Goal: Task Accomplishment & Management: Manage account settings

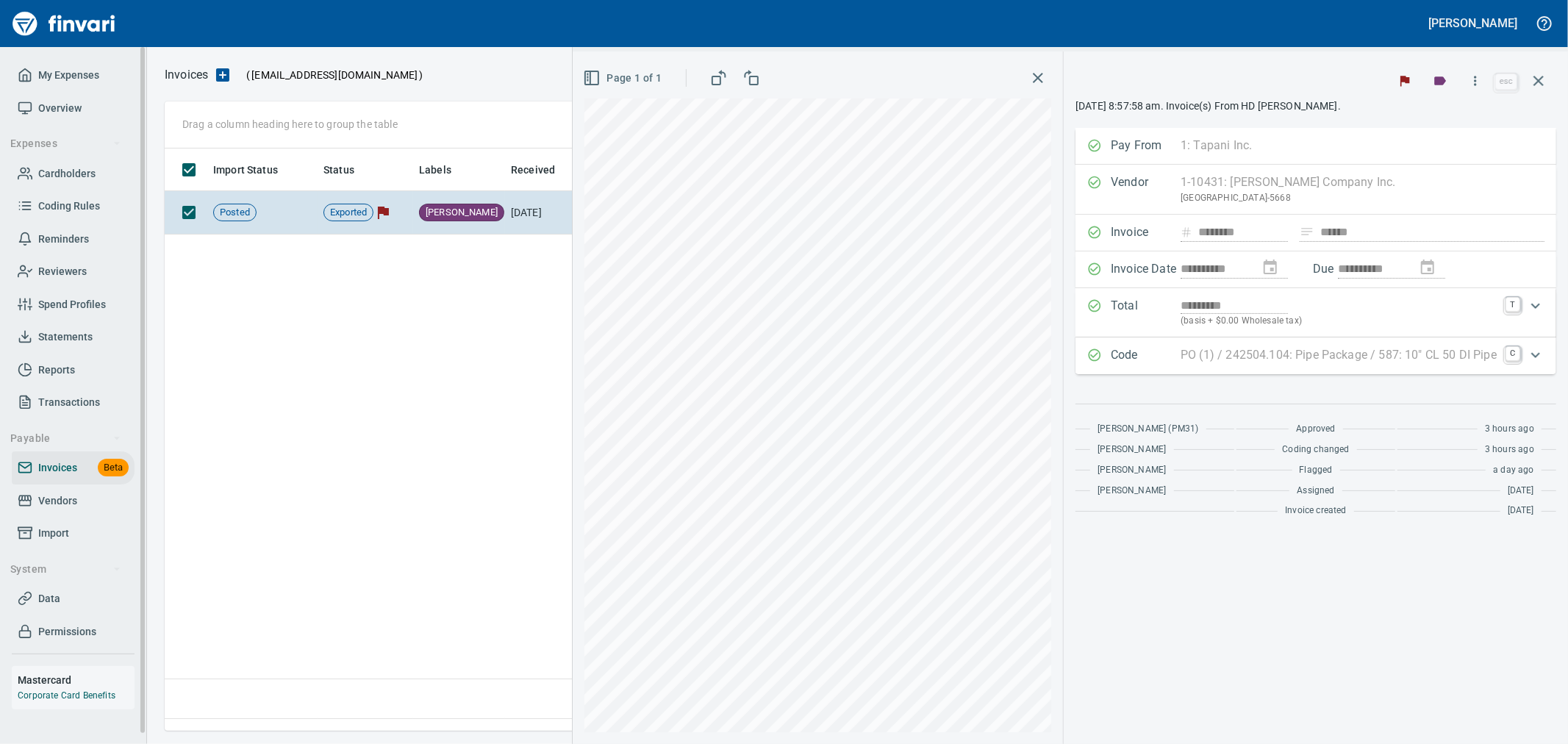
scroll to position [557, 1372]
click at [1535, 82] on icon "button" at bounding box center [1538, 81] width 18 height 18
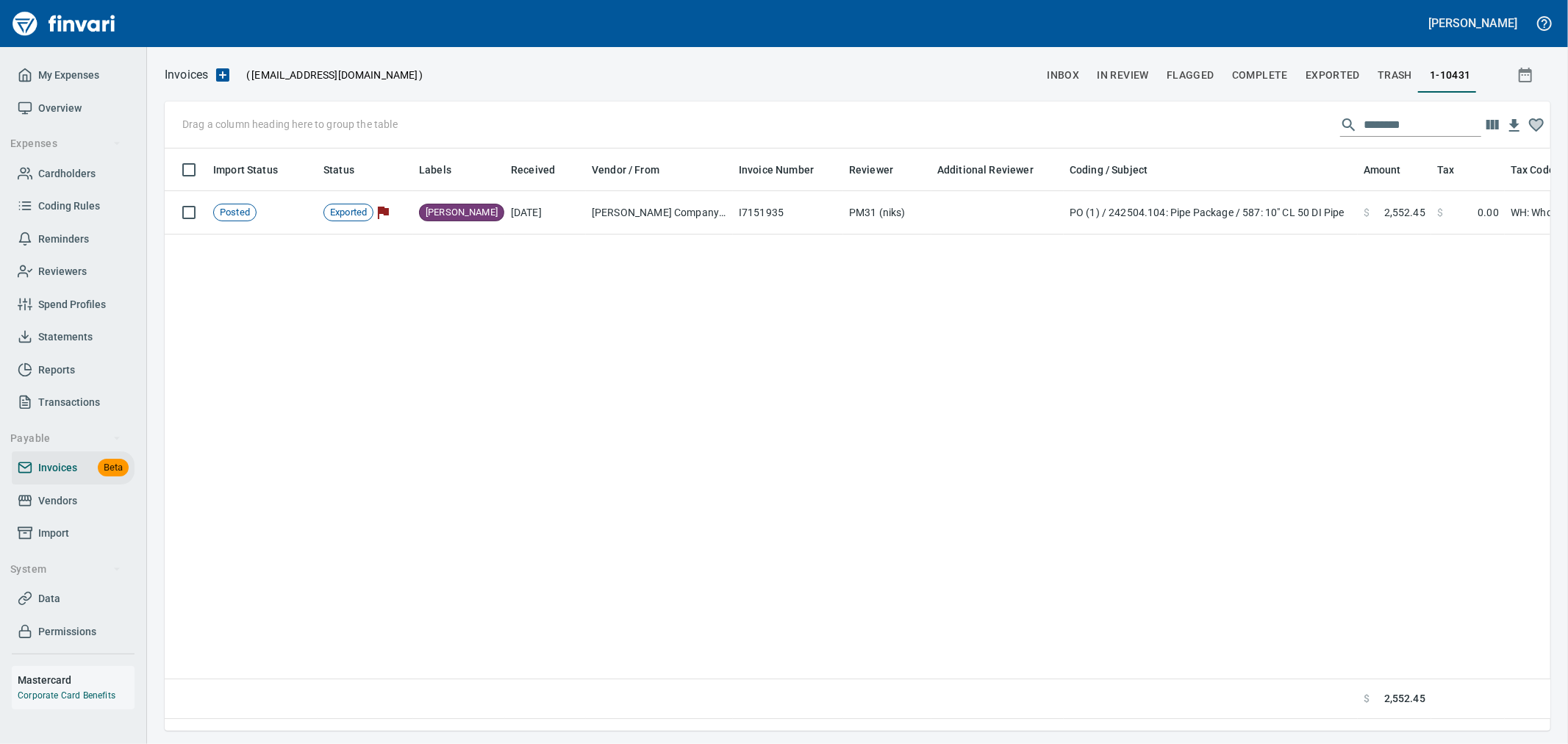
scroll to position [557, 1372]
click at [89, 78] on span "My Expenses" at bounding box center [69, 74] width 61 height 18
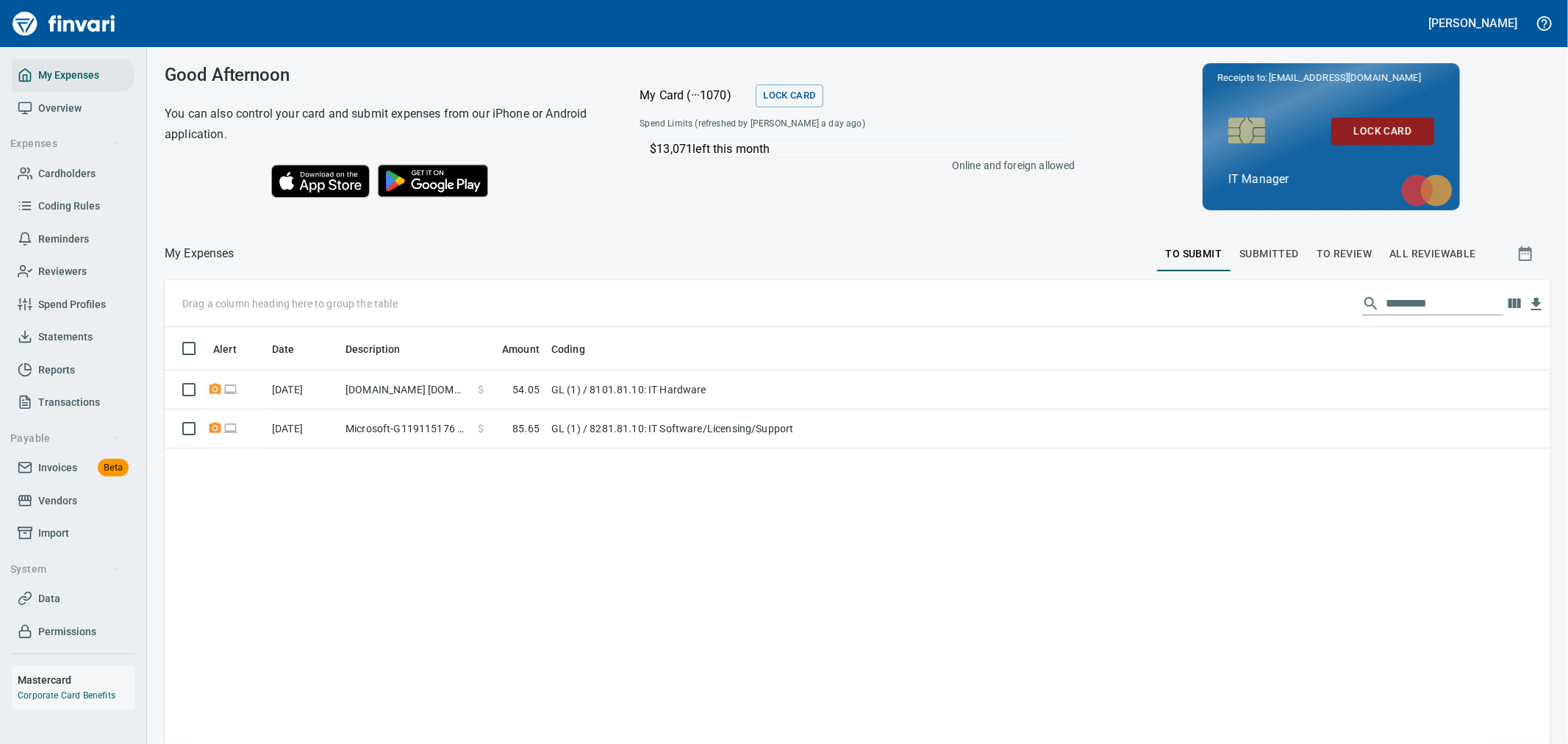
scroll to position [570, 1361]
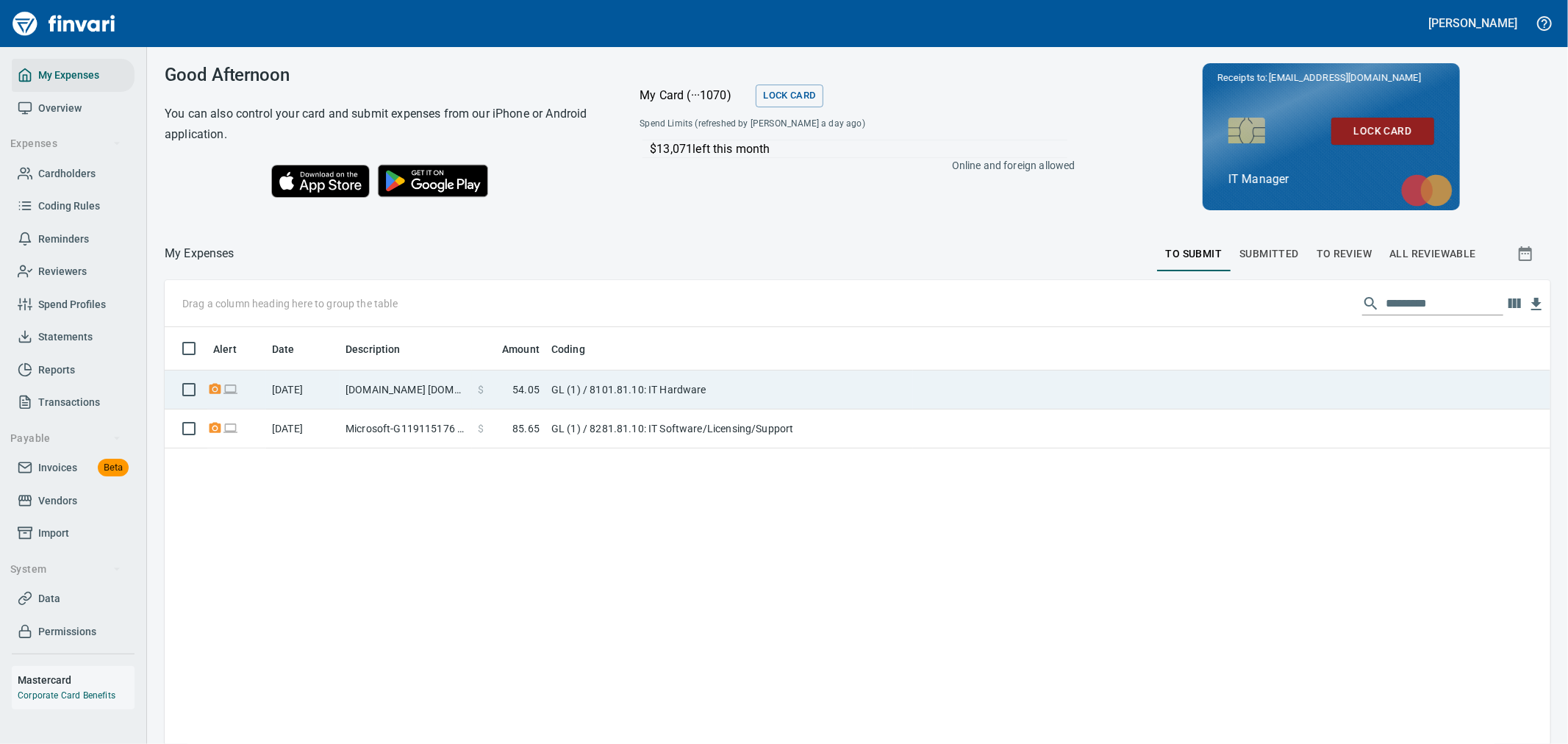
click at [772, 395] on td "GL (1) / 8101.81.10: IT Hardware" at bounding box center [729, 390] width 367 height 39
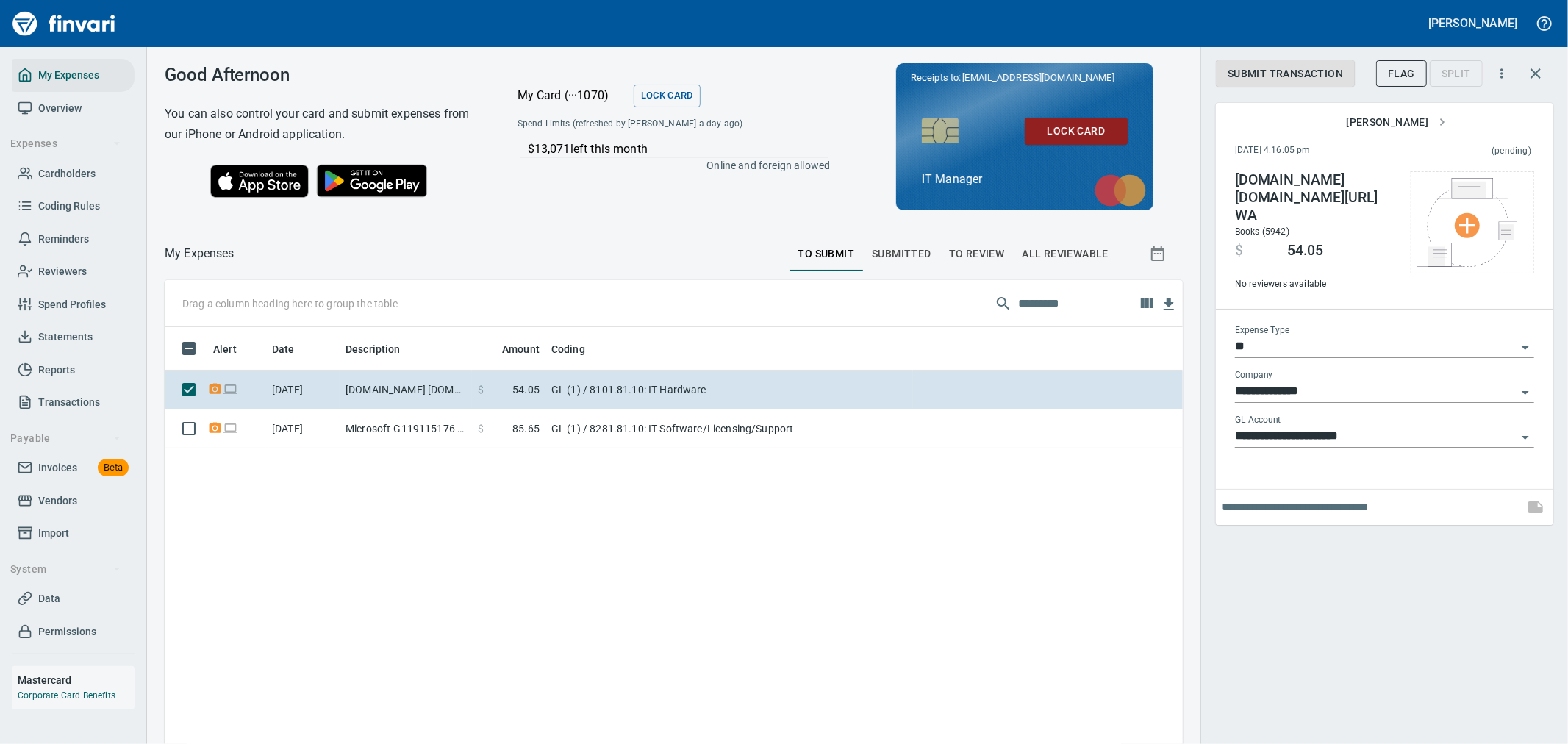
scroll to position [570, 994]
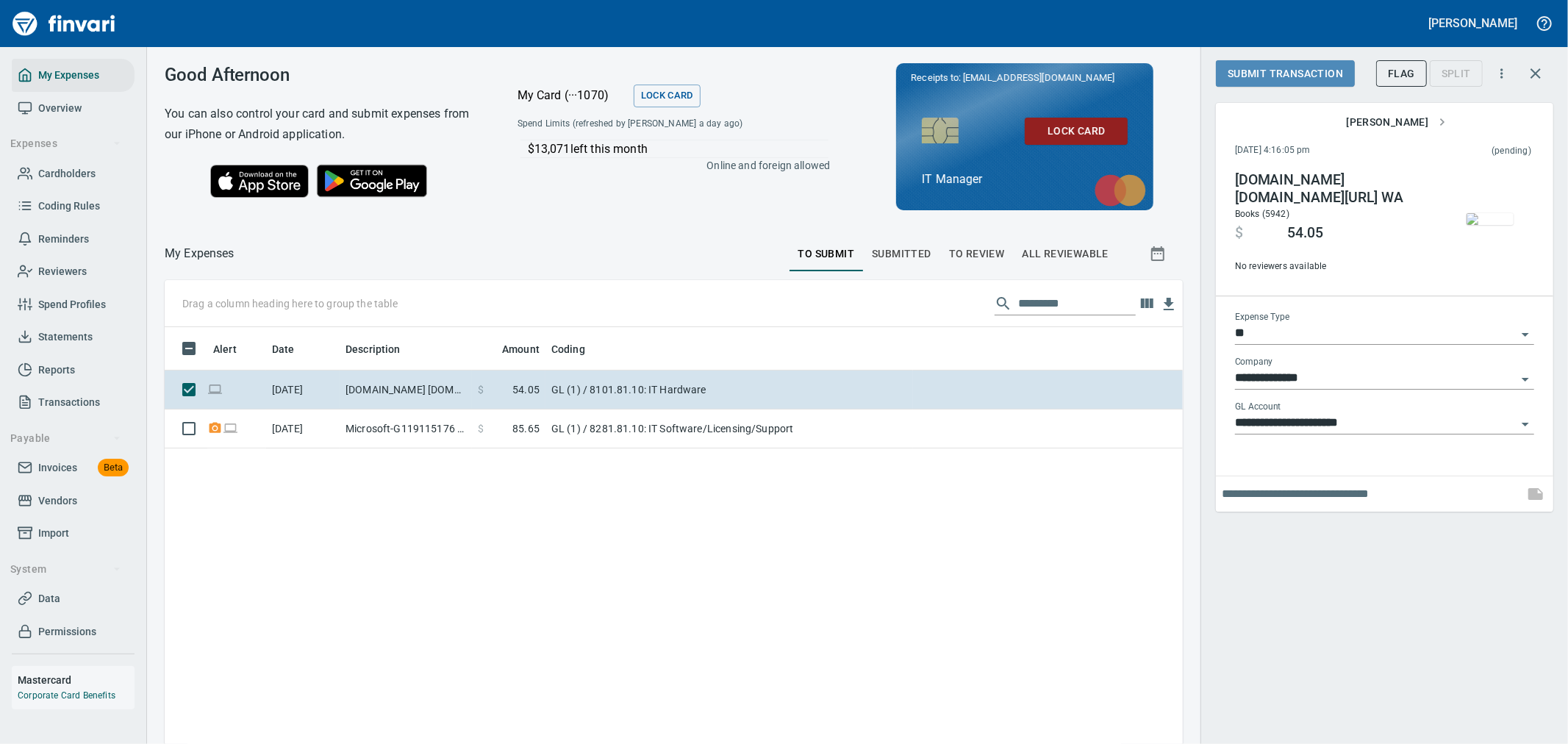
click at [1276, 75] on span "Submit Transaction" at bounding box center [1284, 73] width 115 height 18
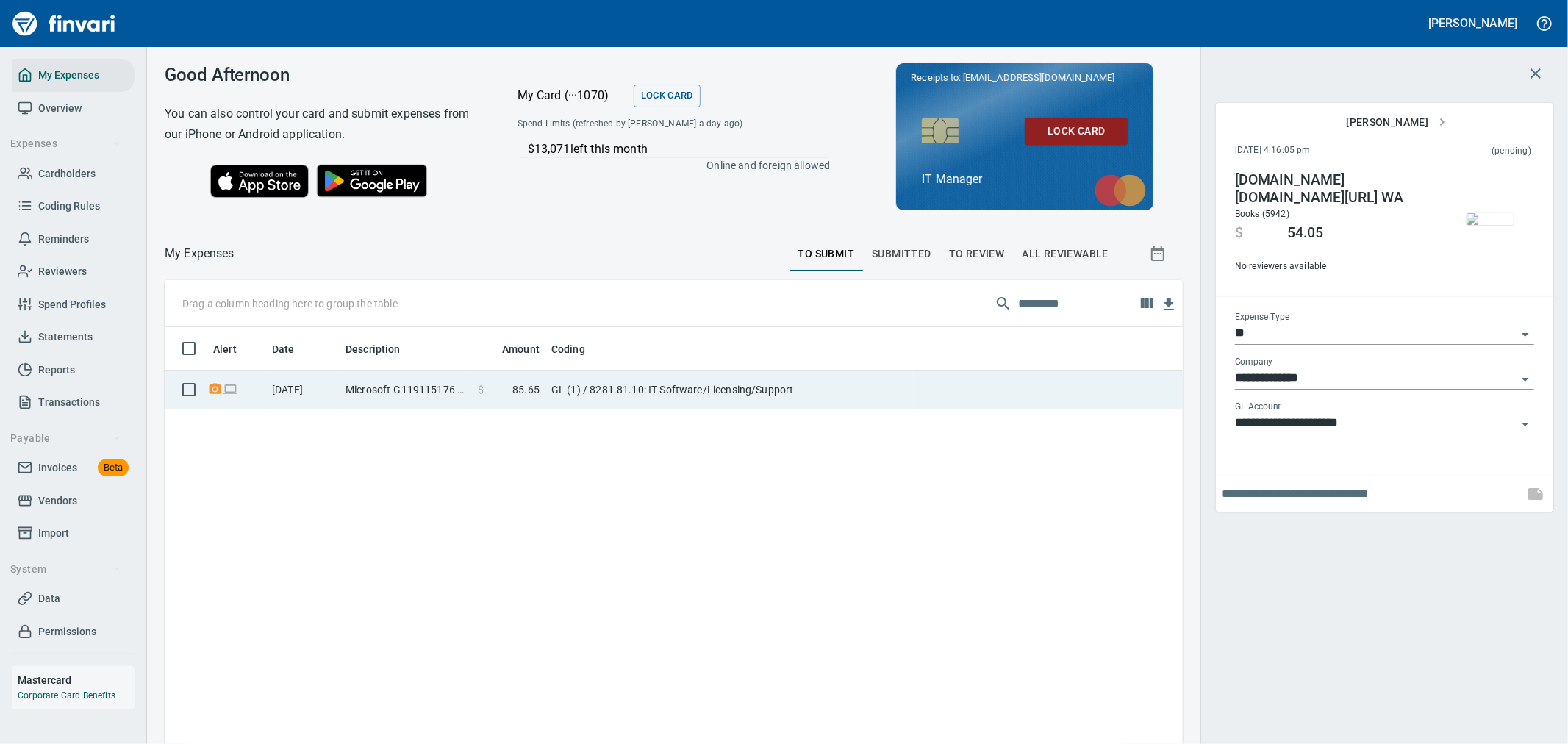
click at [655, 395] on td "GL (1) / 8281.81.10: IT Software/Licensing/Support" at bounding box center [729, 390] width 367 height 39
type input "**********"
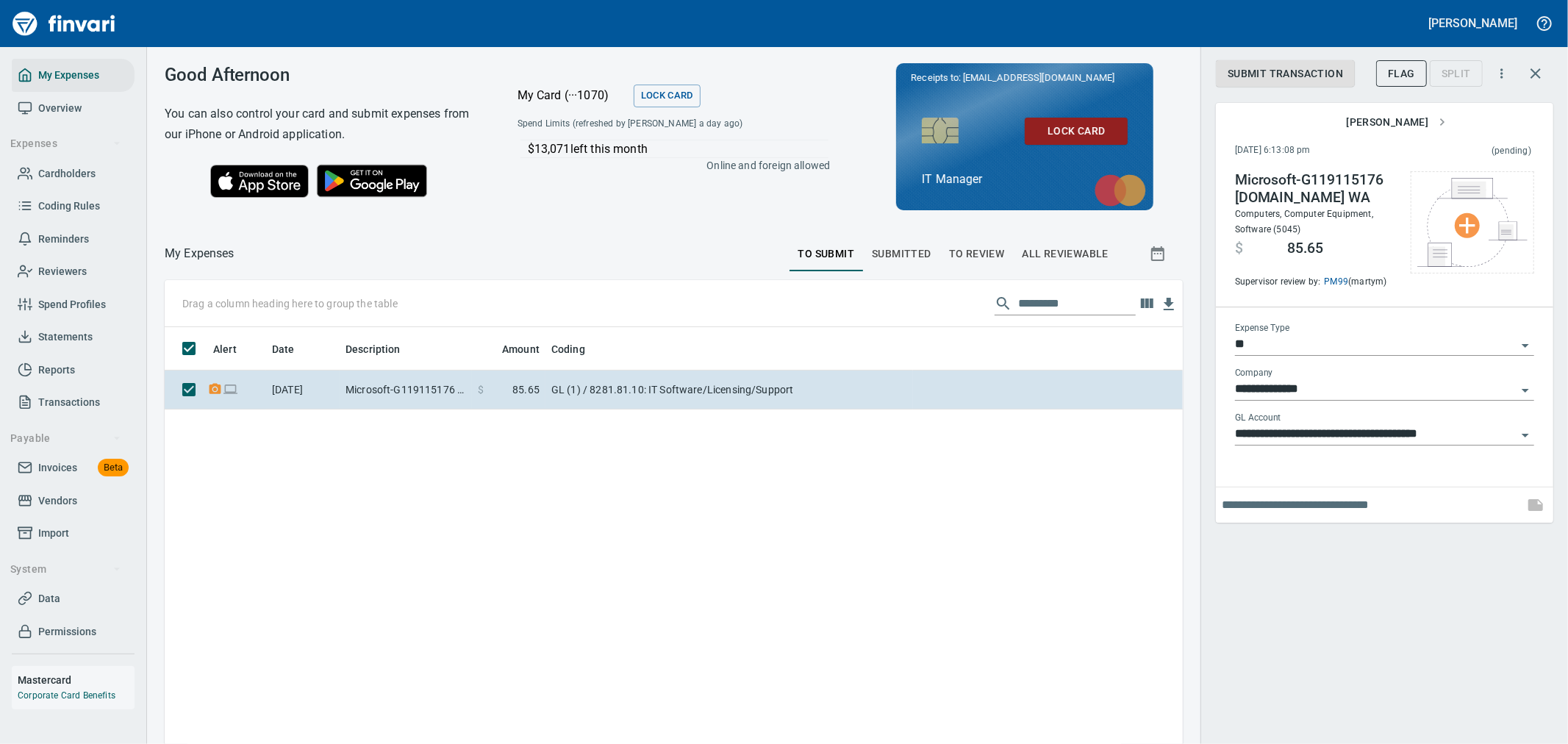
scroll to position [570, 994]
click at [1309, 79] on span "Submit Transaction" at bounding box center [1284, 73] width 115 height 18
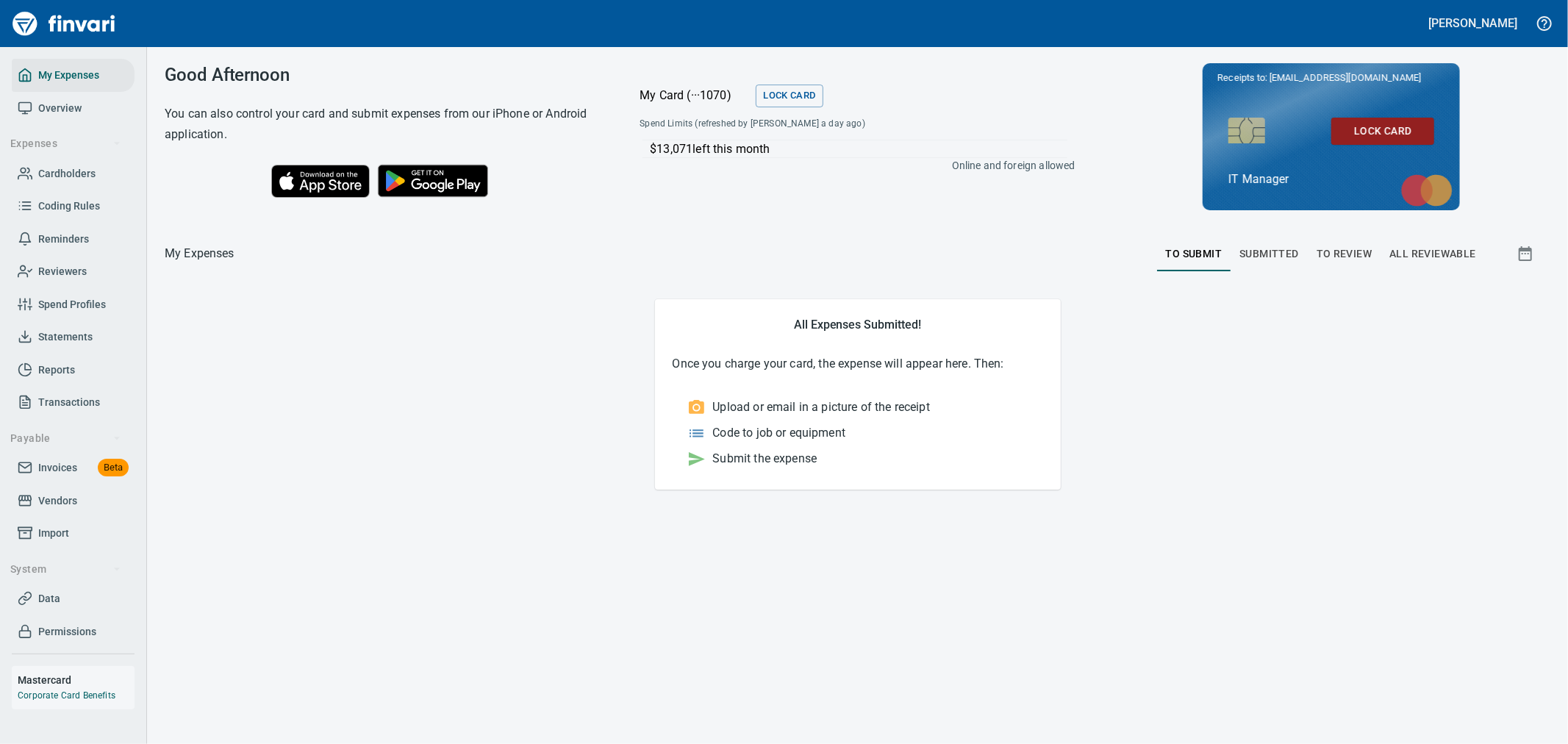
click at [1336, 245] on span "To Review" at bounding box center [1344, 253] width 56 height 18
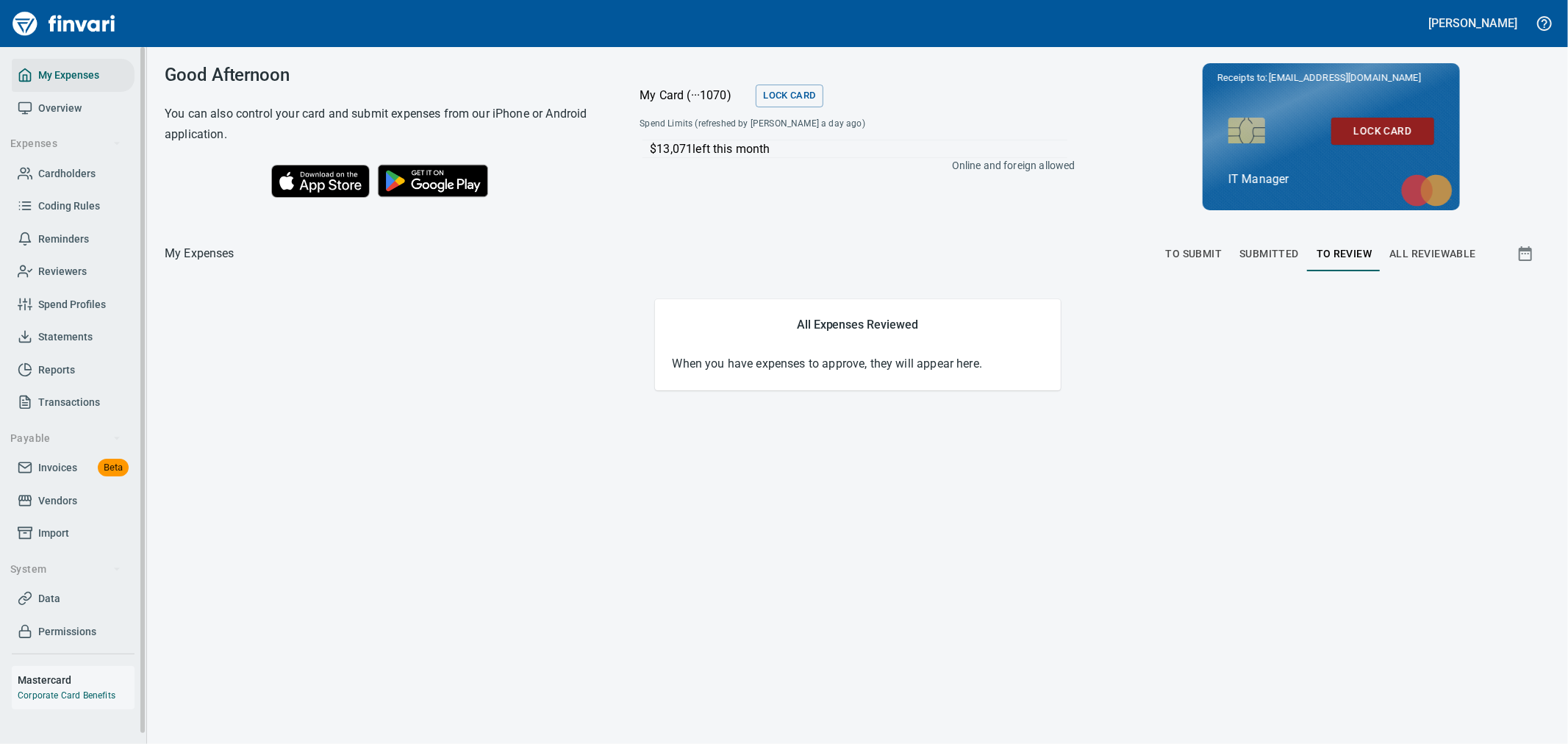
drag, startPoint x: 68, startPoint y: 172, endPoint x: 94, endPoint y: 179, distance: 26.9
click at [69, 172] on span "Cardholders" at bounding box center [67, 173] width 57 height 18
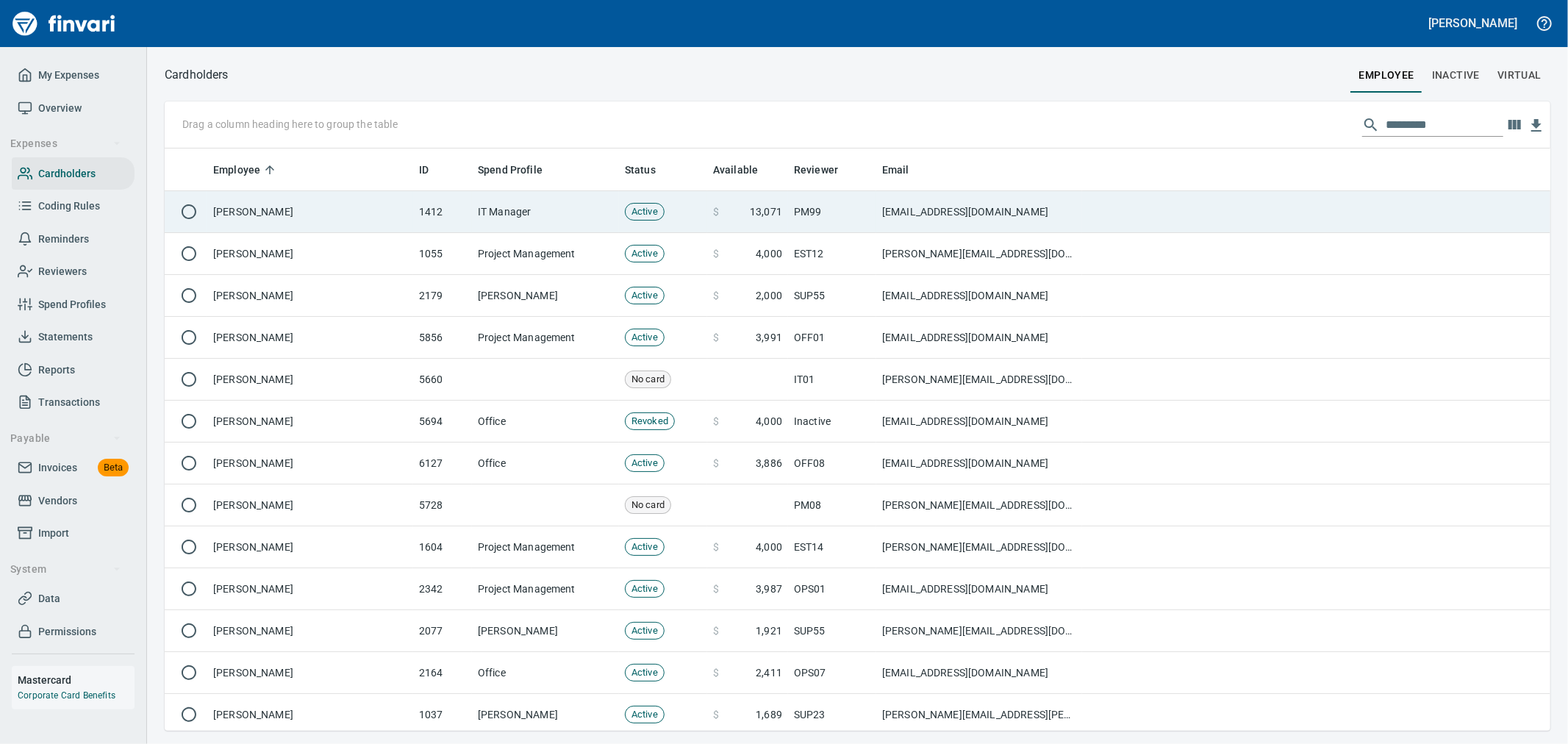
scroll to position [570, 1361]
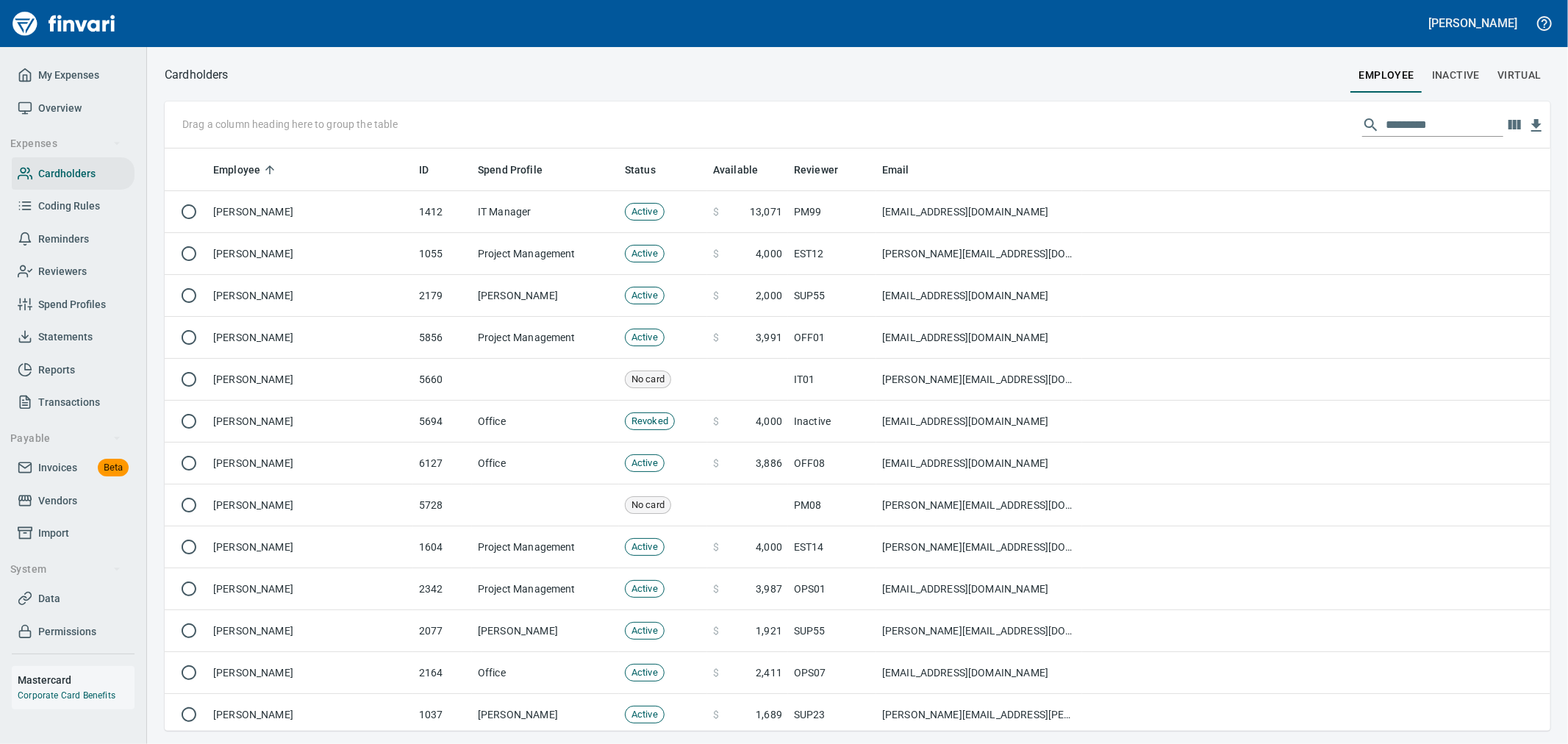
click at [1434, 125] on input "text" at bounding box center [1444, 125] width 118 height 24
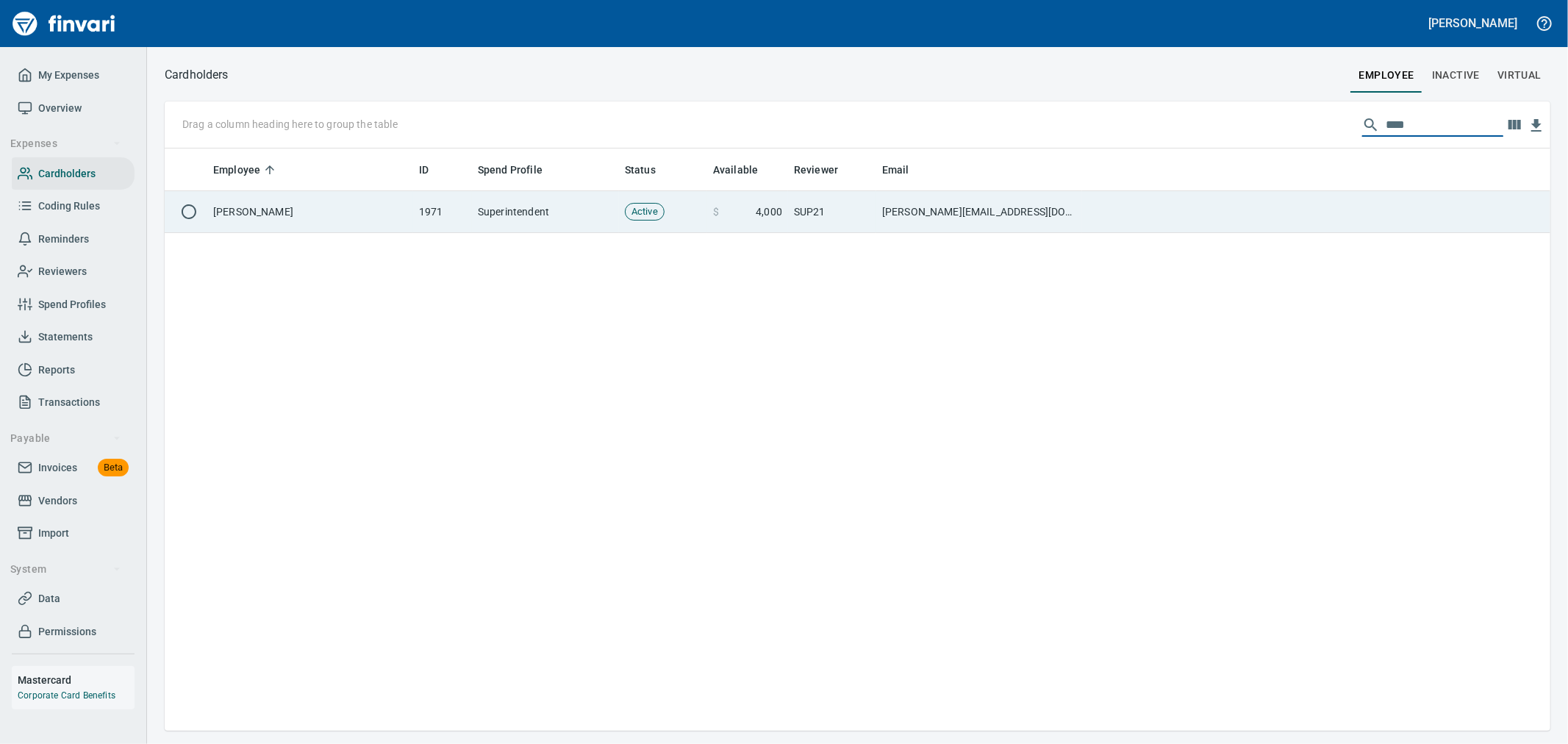
type input "****"
click at [1179, 206] on td at bounding box center [1316, 212] width 468 height 42
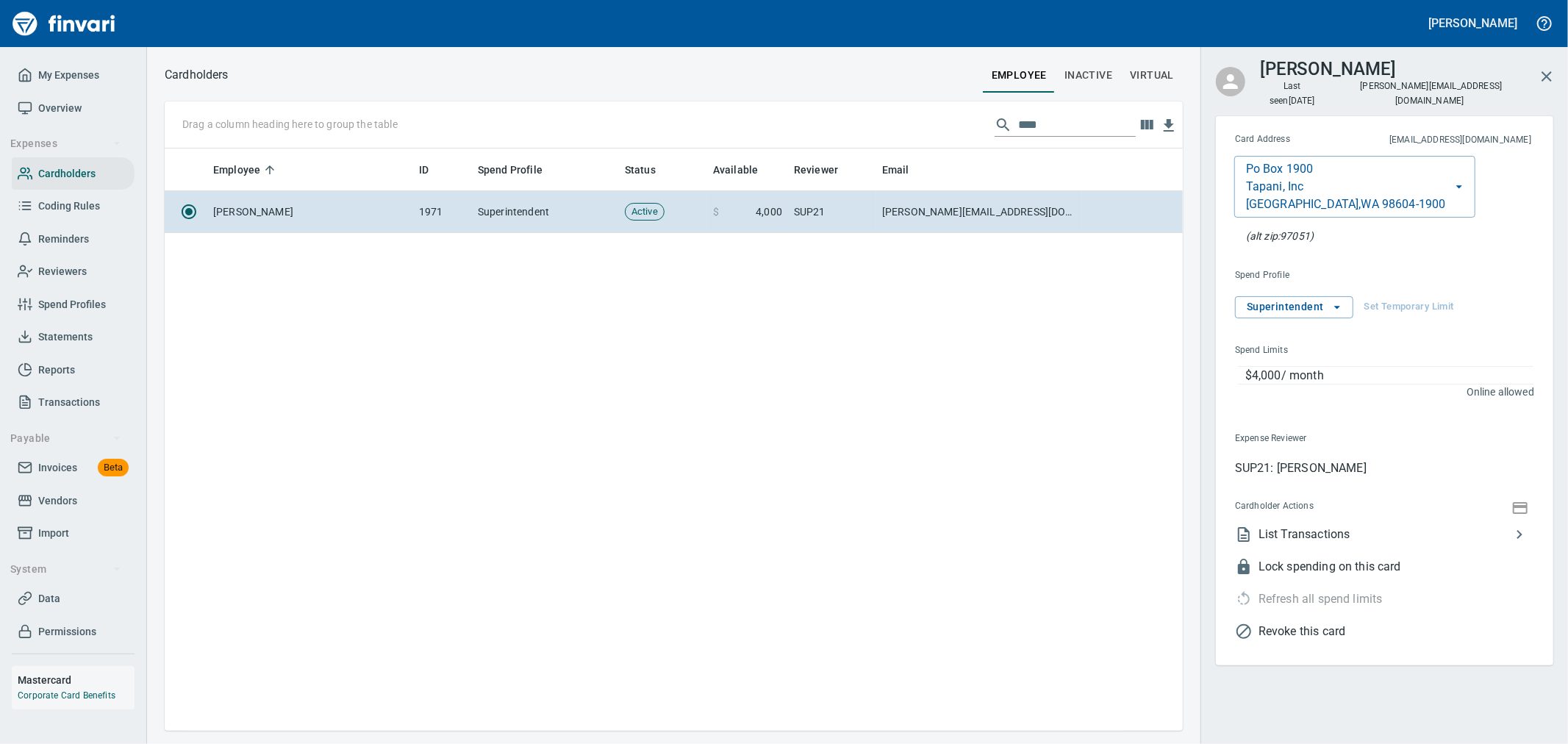
scroll to position [570, 1005]
click at [1306, 623] on span "Revoke this card" at bounding box center [1396, 632] width 275 height 18
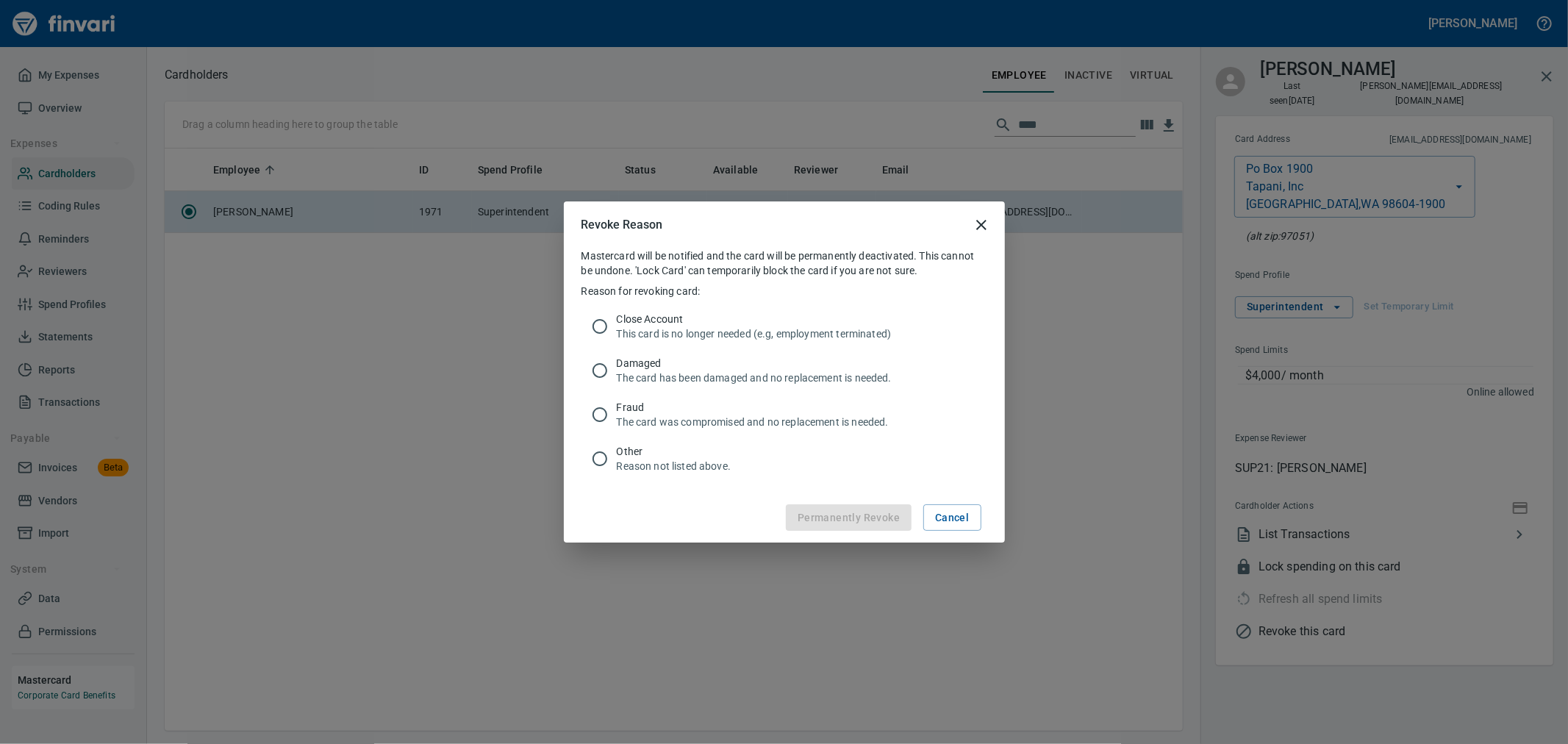
click at [776, 335] on p "This card is no longer needed (e.g, employment terminated)" at bounding box center [796, 333] width 359 height 14
click at [817, 511] on span "Permanently Revoke" at bounding box center [848, 517] width 102 height 18
